Goal: Transaction & Acquisition: Subscribe to service/newsletter

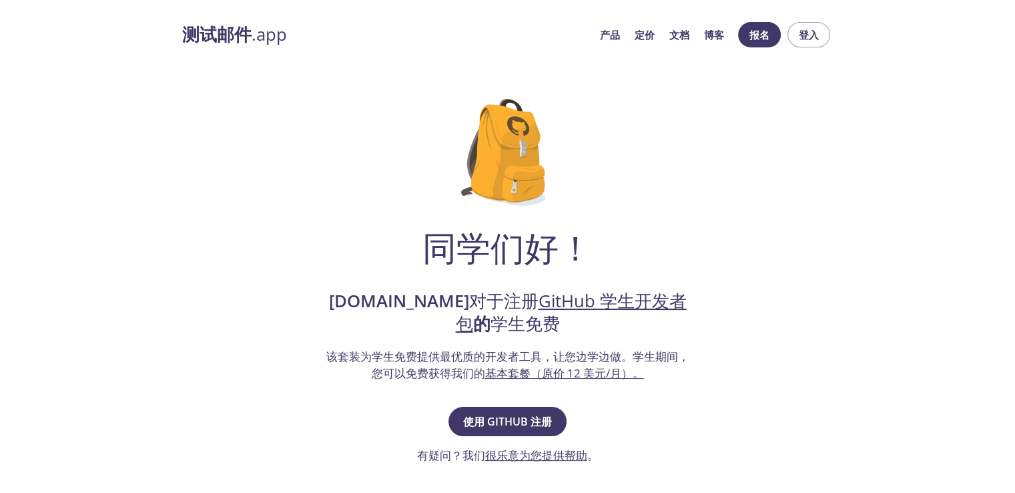
click at [717, 118] on div "同学们好！ [DOMAIN_NAME] 对于注册 GitHub 学生开发者包 的 学生免费 该套装为学生免费提供最优质的开发者工具，让您边学边做。 学生期间，…" at bounding box center [508, 450] width 652 height 746
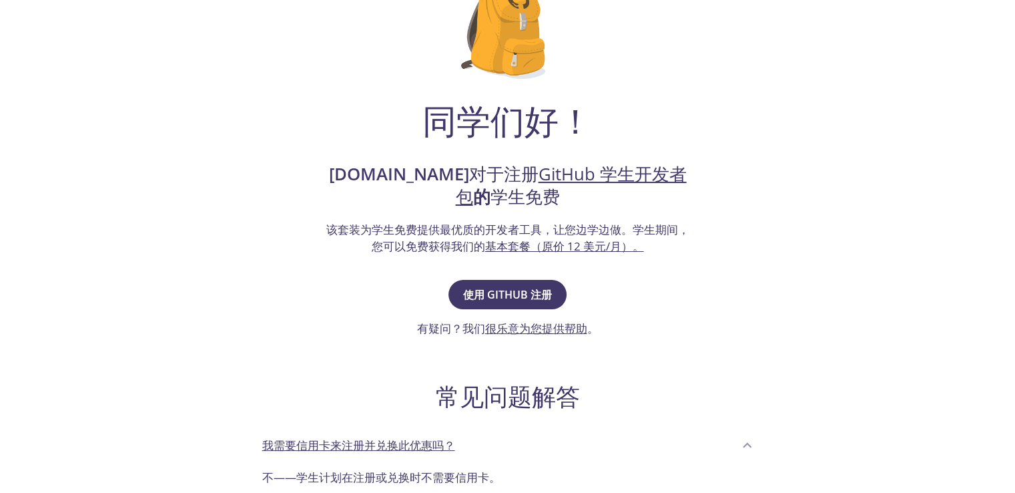
scroll to position [134, 0]
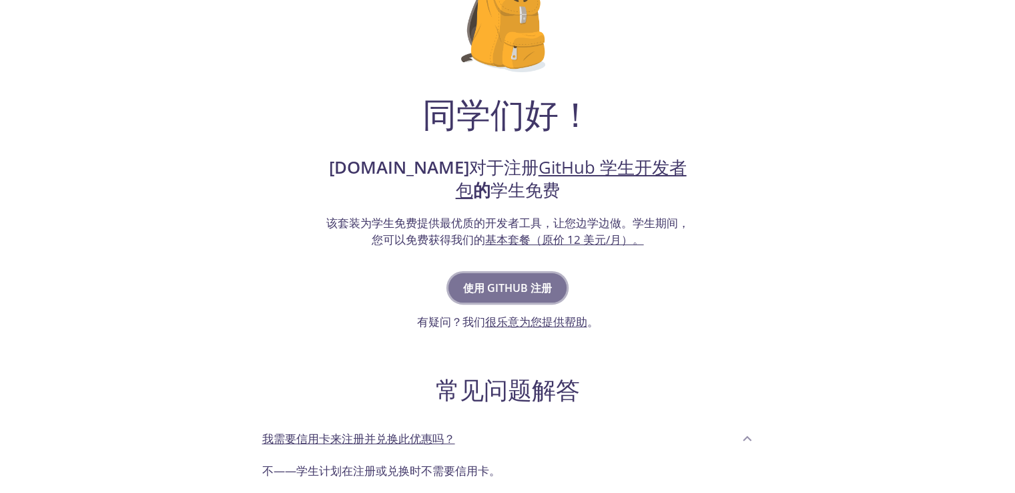
click at [551, 285] on font "使用 GitHub 注册" at bounding box center [507, 287] width 89 height 15
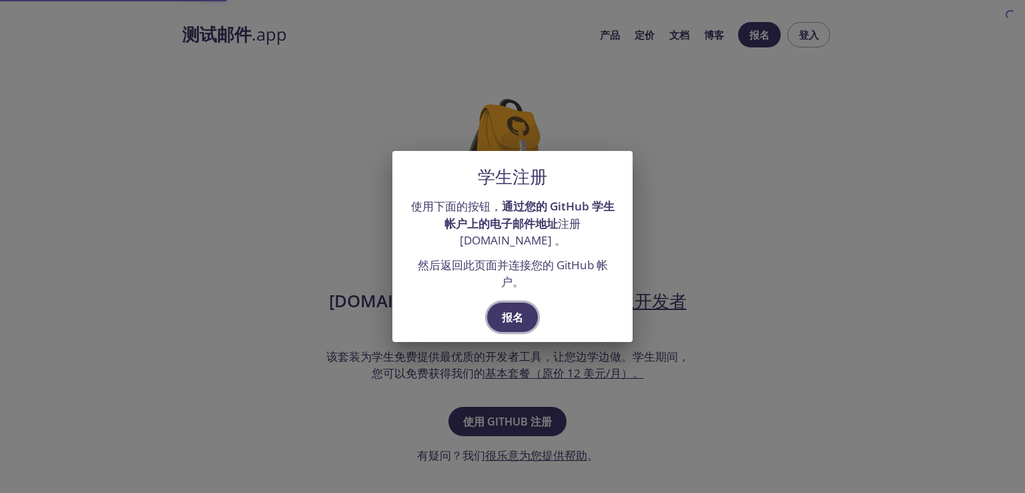
click at [535, 322] on button "报名" at bounding box center [512, 316] width 51 height 29
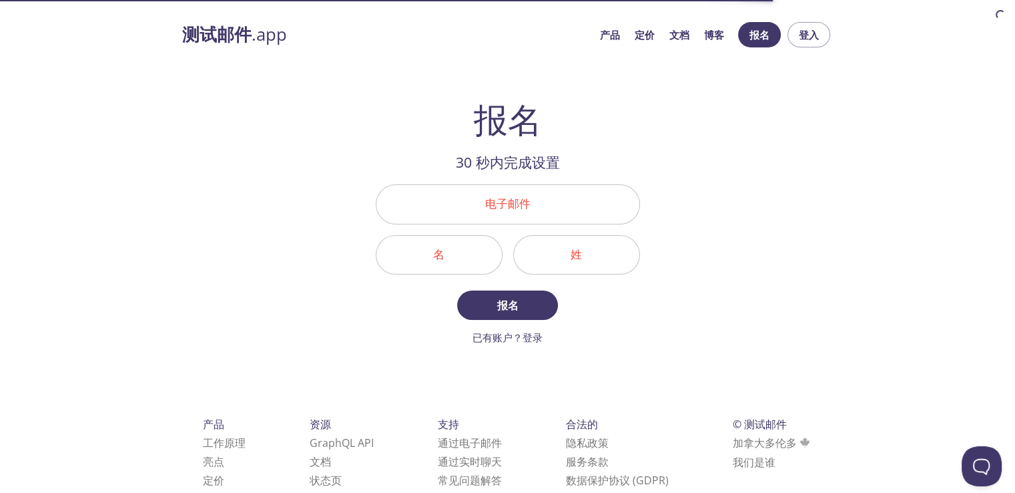
click at [523, 218] on input "电子邮件" at bounding box center [508, 204] width 263 height 38
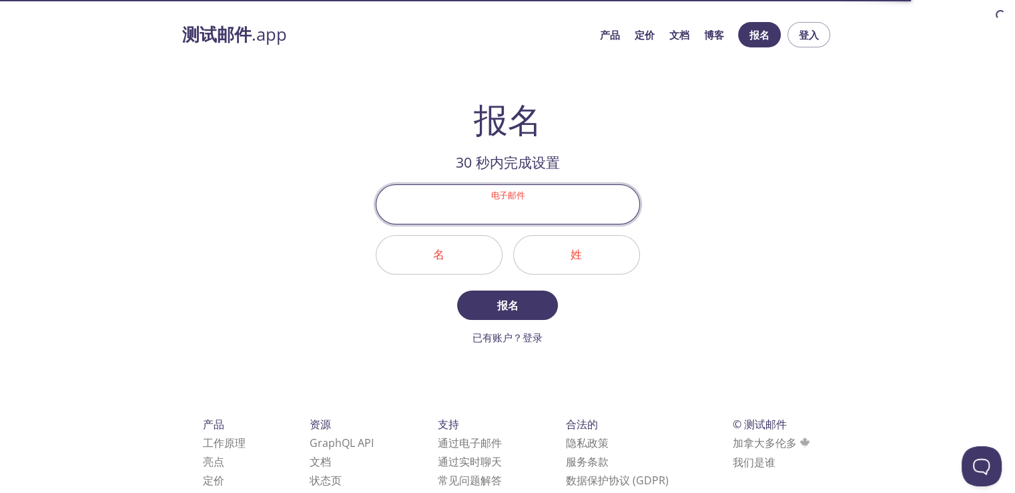
type input "[EMAIL_ADDRESS][DOMAIN_NAME]"
click at [446, 266] on input "名" at bounding box center [440, 255] width 126 height 38
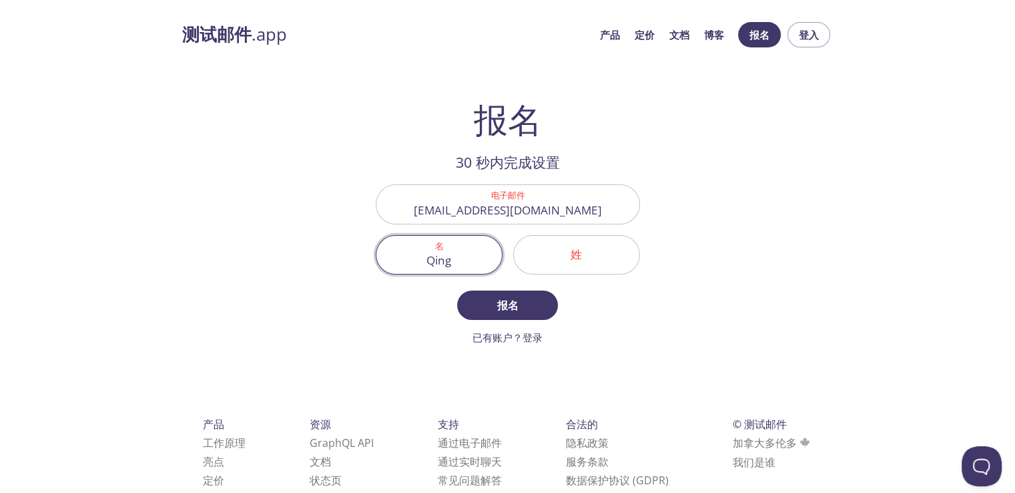
type input "Qing"
click at [623, 270] on input "姓" at bounding box center [577, 255] width 126 height 38
type input "Sun"
click at [536, 313] on button "报名" at bounding box center [507, 304] width 100 height 29
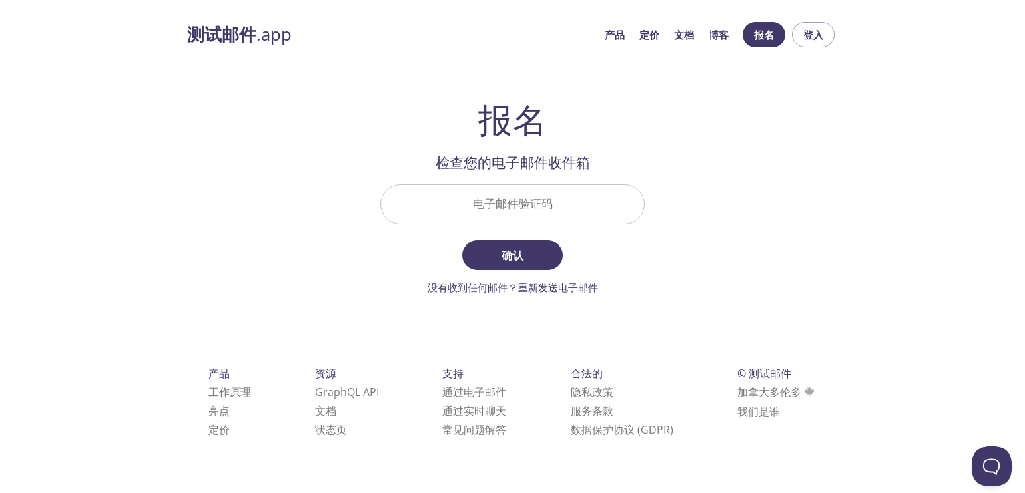
click at [549, 208] on input "电子邮件验证码" at bounding box center [512, 204] width 263 height 38
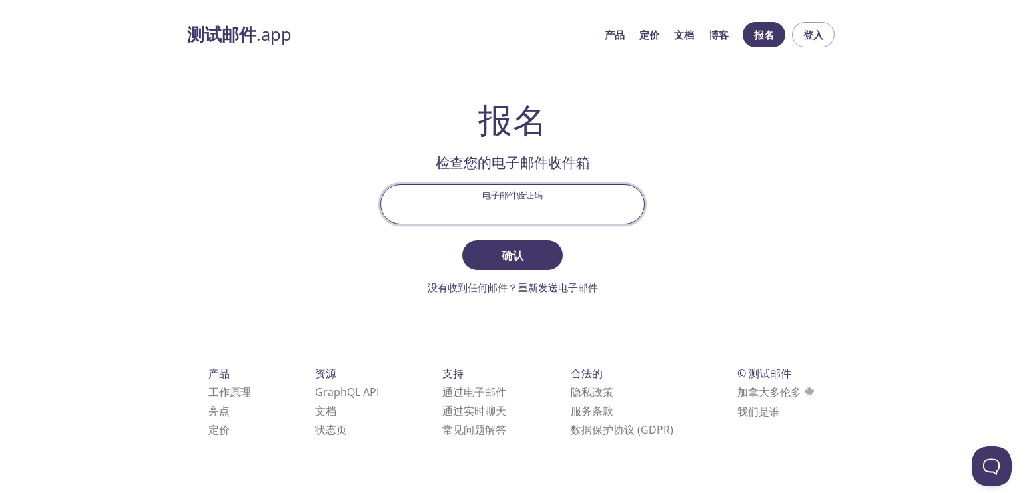
paste input "5UNVMZ7"
type input "5UNVMZ7"
click at [530, 252] on span "确认" at bounding box center [512, 255] width 71 height 19
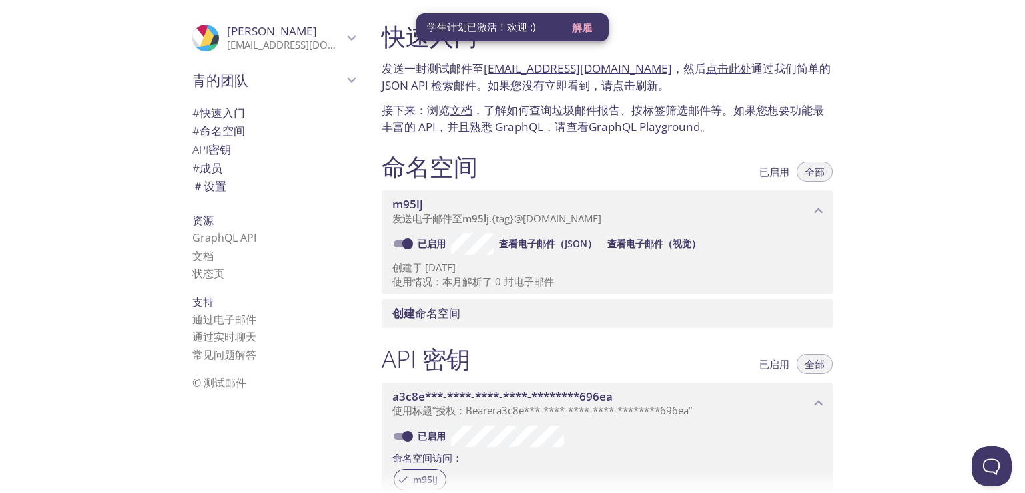
click at [943, 124] on div "快速入门 发送一封测试邮件至 m95lj.test@inbox.testmail.app ，然后 点击此处 通过我们简单的 JSON API 检索邮件。如果您…" at bounding box center [698, 246] width 654 height 493
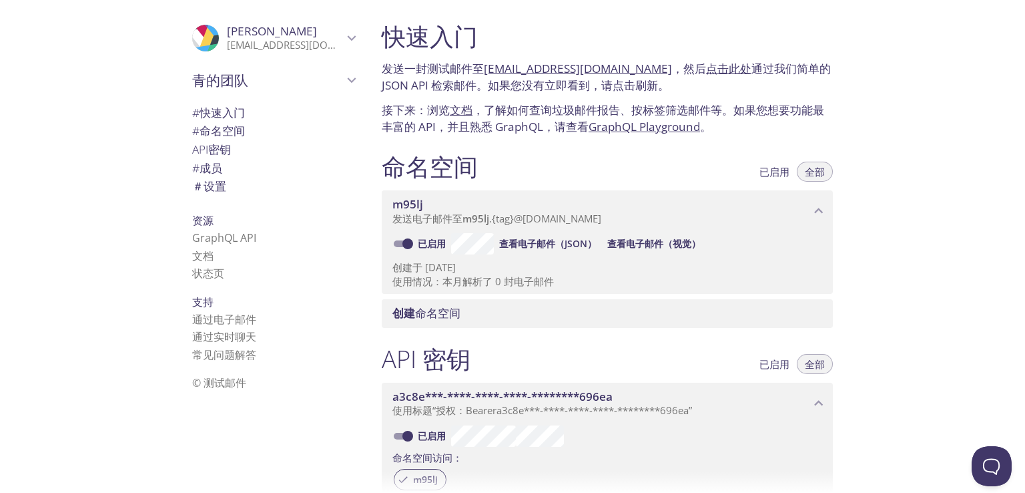
click at [678, 220] on p "发送电子邮件至 m95lj . {tag} @inbox.testmail.app" at bounding box center [602, 218] width 418 height 13
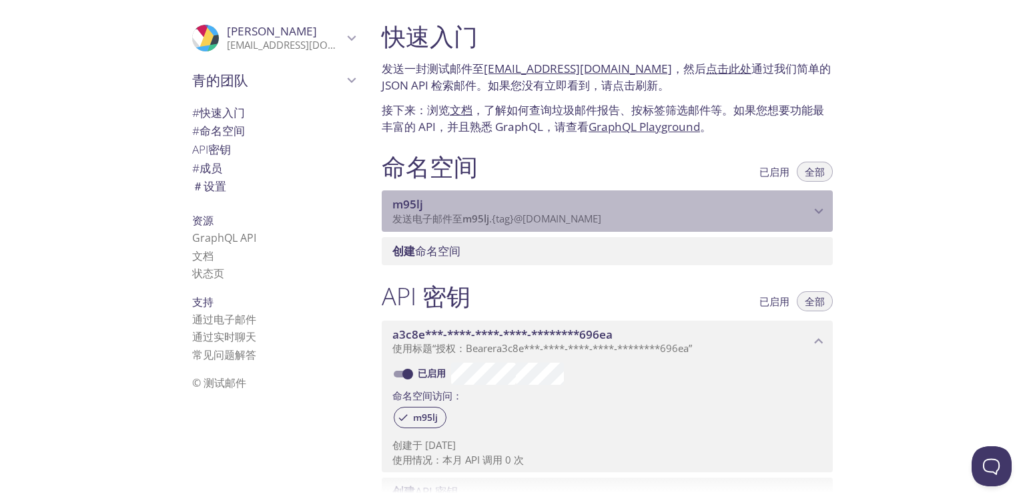
click at [678, 220] on p "发送电子邮件至 m95lj . {tag} @inbox.testmail.app" at bounding box center [602, 218] width 418 height 13
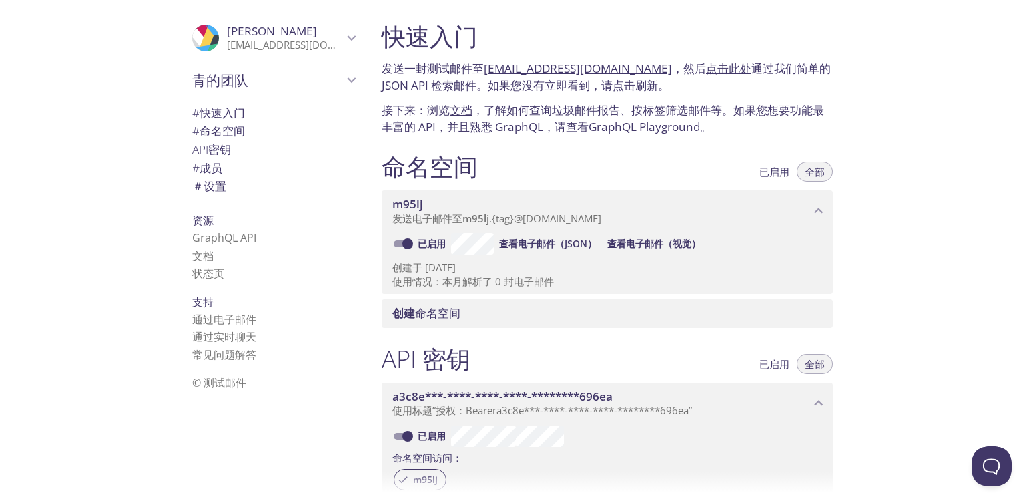
click at [678, 220] on p "发送电子邮件至 m95lj . {tag} @inbox.testmail.app" at bounding box center [602, 218] width 418 height 13
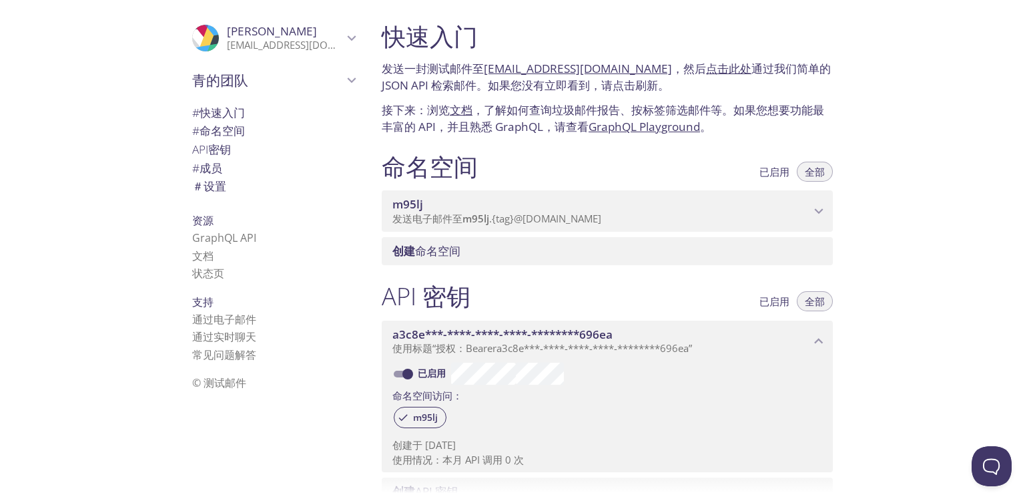
click at [678, 220] on p "发送电子邮件至 m95lj . {tag} @inbox.testmail.app" at bounding box center [602, 218] width 418 height 13
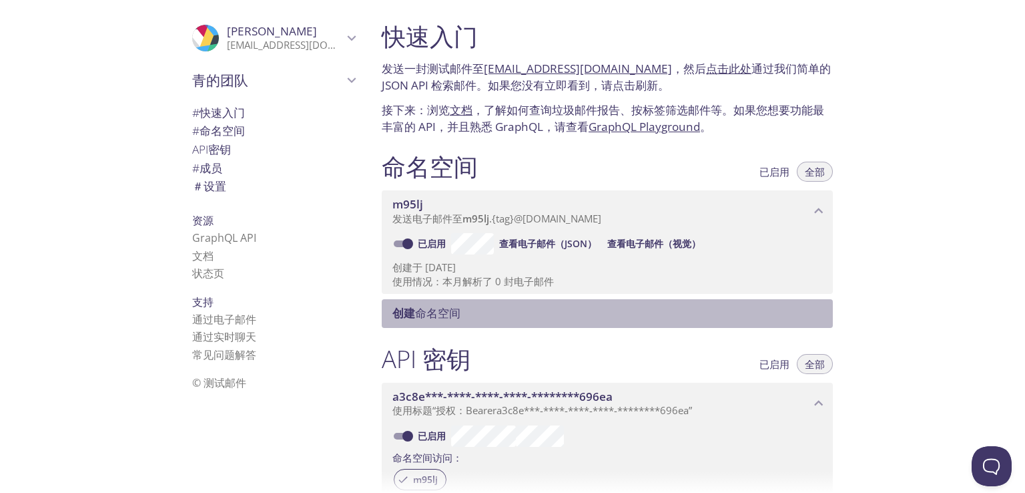
click at [409, 324] on div "创建 命名空间" at bounding box center [607, 313] width 451 height 28
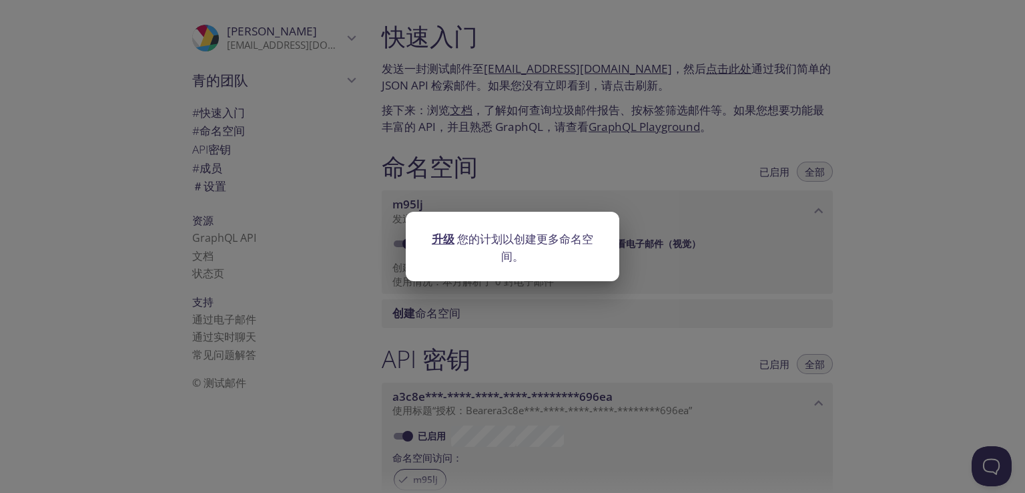
click at [434, 292] on div "升级 您的计划以创建更多命名空间。" at bounding box center [512, 246] width 1025 height 493
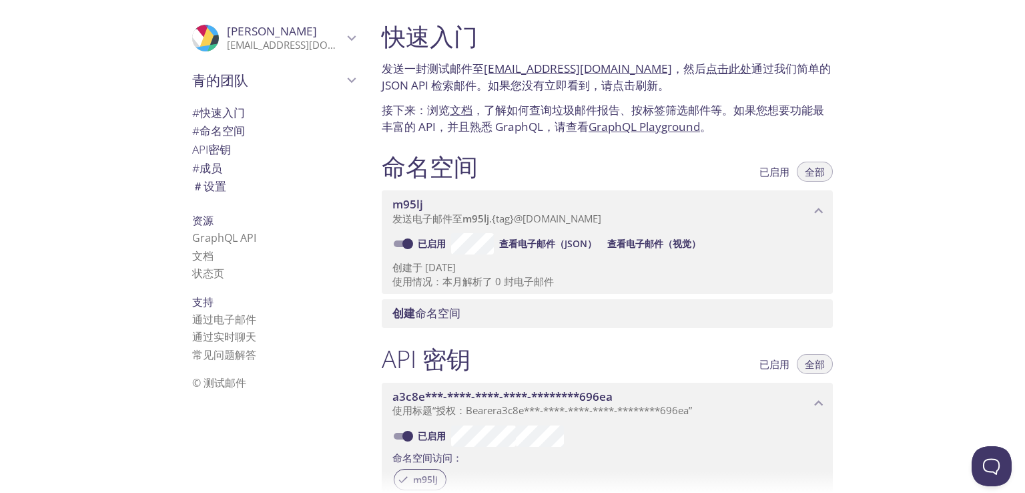
click at [568, 249] on font "查看电子邮件（JSON）" at bounding box center [547, 243] width 97 height 13
click at [706, 73] on font "点击此处" at bounding box center [728, 68] width 45 height 15
drag, startPoint x: 653, startPoint y: 66, endPoint x: 483, endPoint y: 76, distance: 170.5
click at [483, 76] on p "发送一封测试邮件至 m95lj.test@inbox.testmail.app ，然后 点击此处 通过我们简单的 JSON API 检索邮件。如果您没有立即看…" at bounding box center [607, 77] width 451 height 34
copy font "m95lj.test@inbox.testmail.app ，"
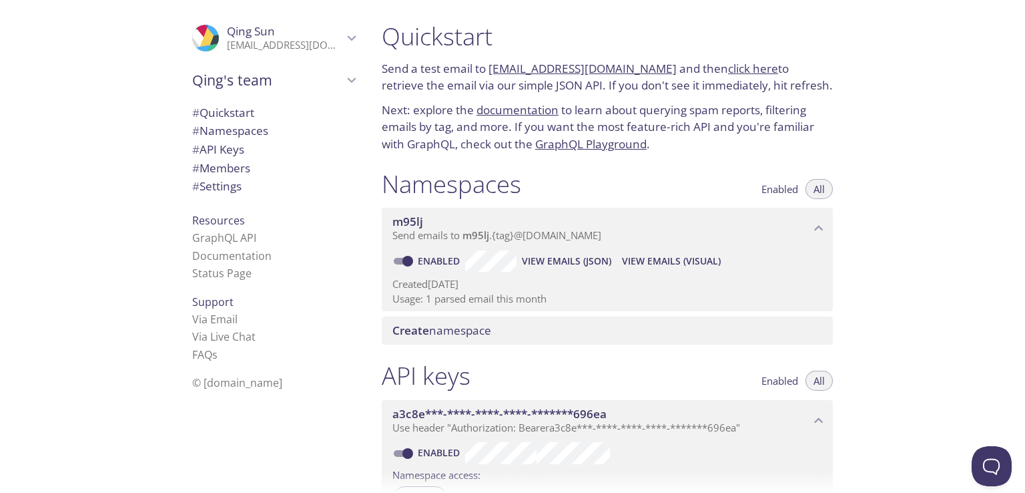
click at [471, 296] on p "Usage: 1 parsed email this month" at bounding box center [608, 299] width 430 height 14
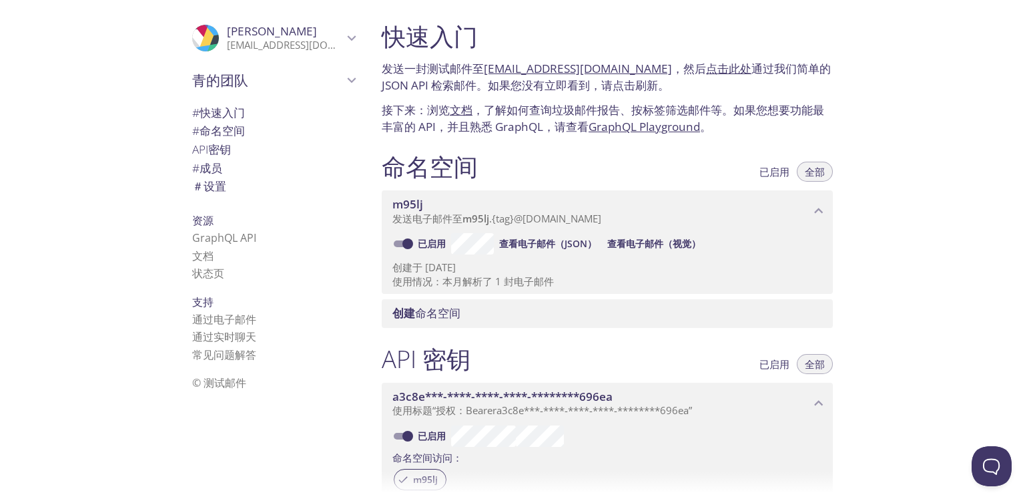
click at [884, 219] on div "快速入门 发送一封测试邮件至 m95lj.test@inbox.testmail.app ，然后 点击此处 通过我们简单的 JSON API 检索邮件。如果您…" at bounding box center [698, 246] width 654 height 493
click at [665, 240] on font "查看电子邮件（视觉）" at bounding box center [654, 243] width 93 height 13
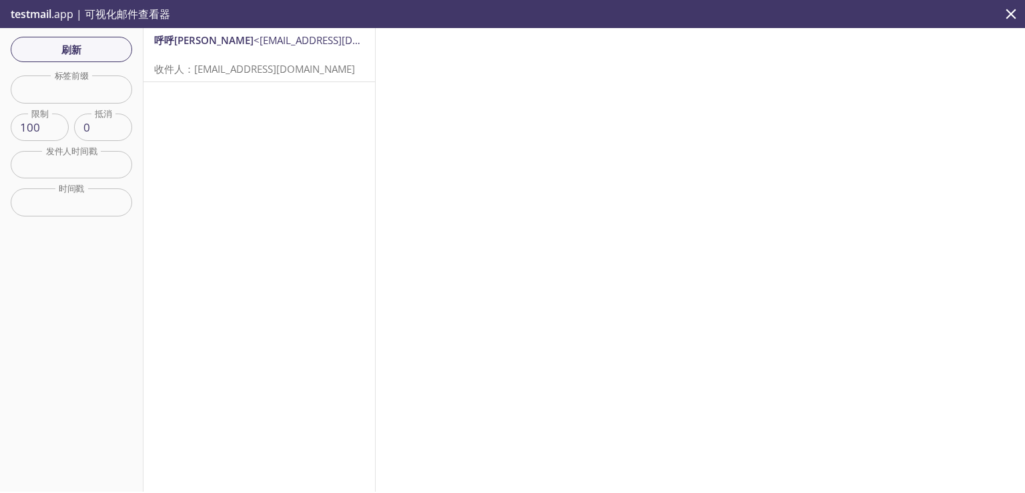
click at [255, 59] on p "收件人： m95lj.test@inbox.testmail.app" at bounding box center [259, 61] width 210 height 29
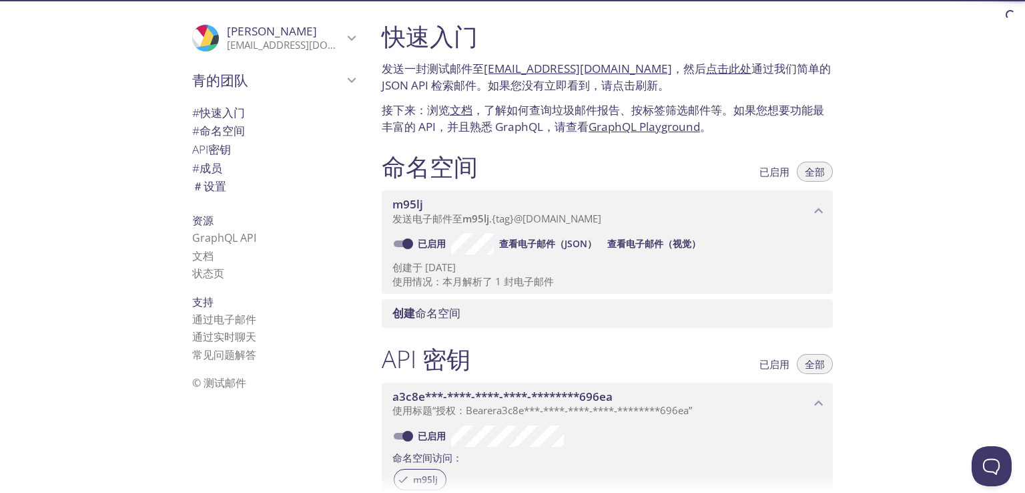
click at [539, 237] on font "查看电子邮件（JSON）" at bounding box center [547, 243] width 97 height 13
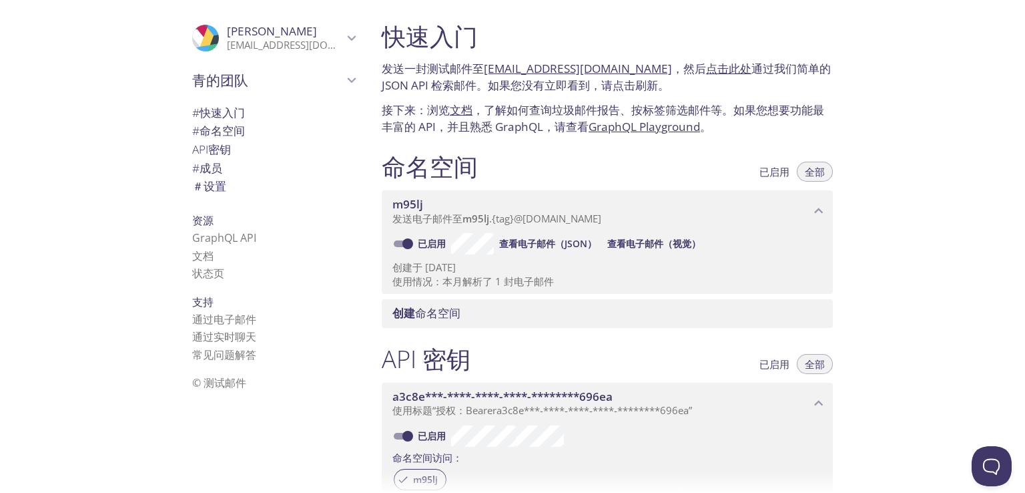
click at [471, 110] on font "文档" at bounding box center [461, 109] width 23 height 15
